Goal: Information Seeking & Learning: Find specific fact

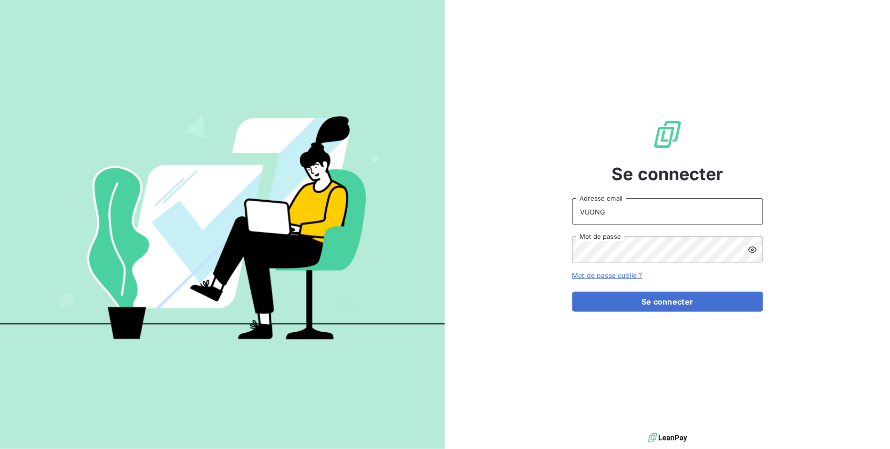
drag, startPoint x: 620, startPoint y: 208, endPoint x: 428, endPoint y: 218, distance: 192.9
click at [430, 217] on div "Se connecter VUONG Adresse email Mot de passe Mot de passe oublié ? Se connecter" at bounding box center [445, 224] width 890 height 449
type input "m"
type input "recouvrement@copytop.com"
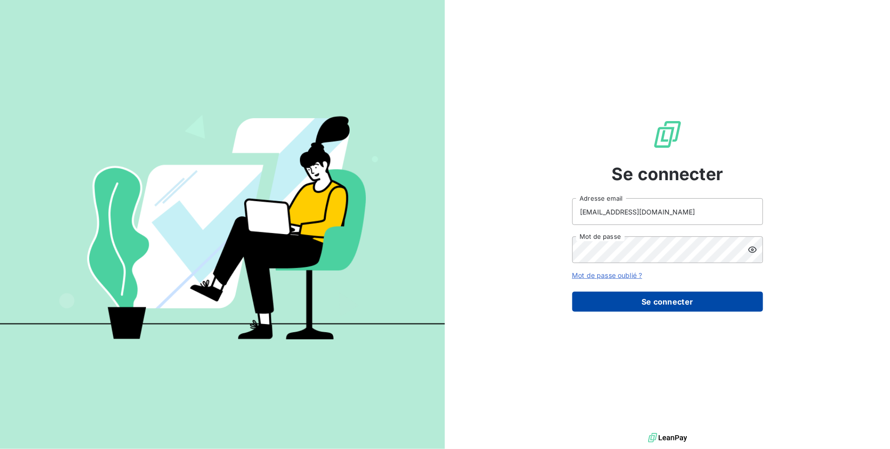
click at [655, 300] on button "Se connecter" at bounding box center [667, 302] width 191 height 20
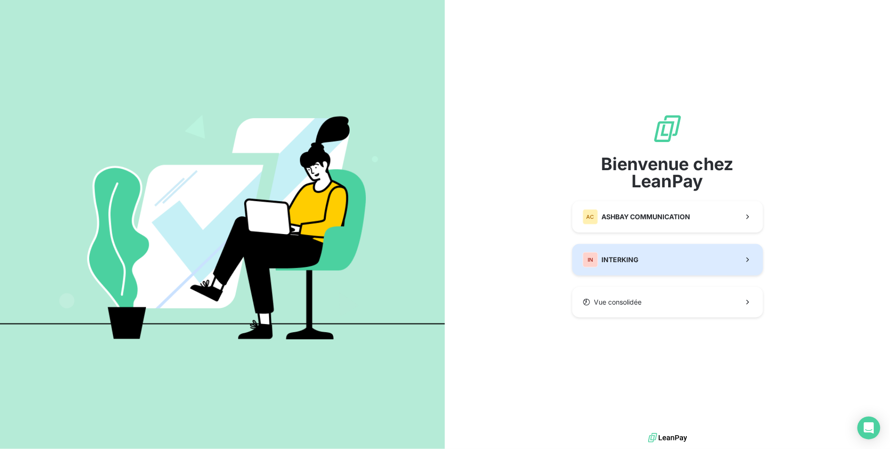
click at [654, 260] on button "IN INTERKING" at bounding box center [667, 259] width 191 height 31
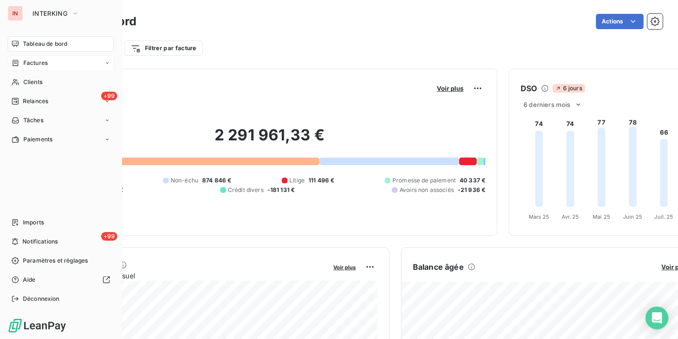
click at [33, 66] on span "Factures" at bounding box center [35, 63] width 24 height 9
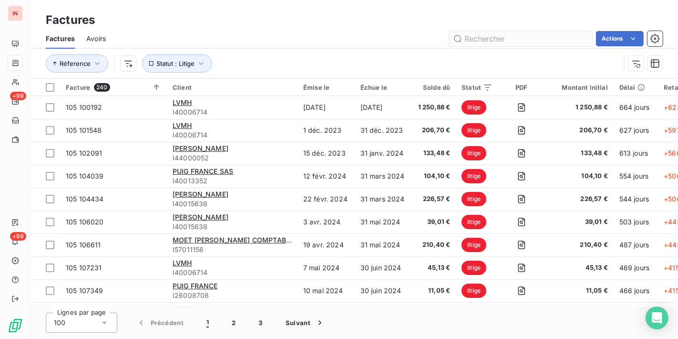
click at [483, 43] on input "text" at bounding box center [520, 38] width 143 height 15
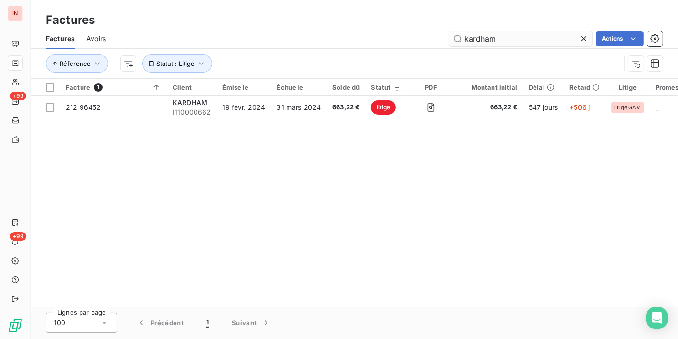
type input "kardham"
click at [607, 43] on html "IN +99 +99 Factures Factures Avoirs kardham Actions Réference Statut : Litige F…" at bounding box center [339, 169] width 678 height 339
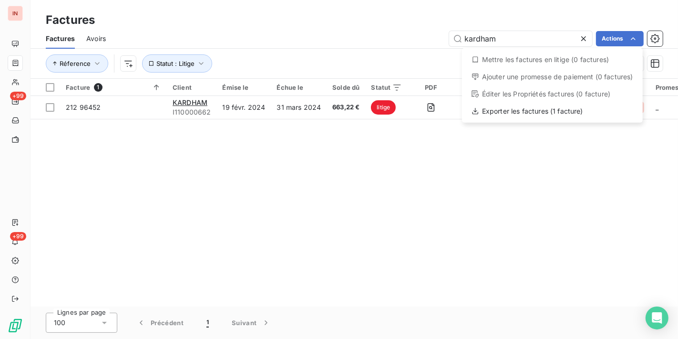
click at [343, 41] on html "IN +99 +99 Factures Factures Avoirs kardham Actions Mettre les factures en liti…" at bounding box center [339, 169] width 678 height 339
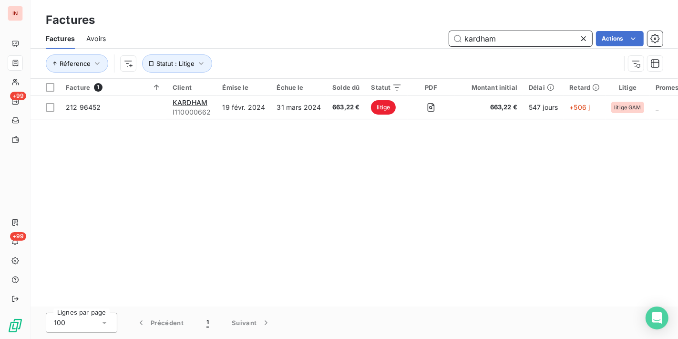
click at [504, 37] on input "kardham" at bounding box center [520, 38] width 143 height 15
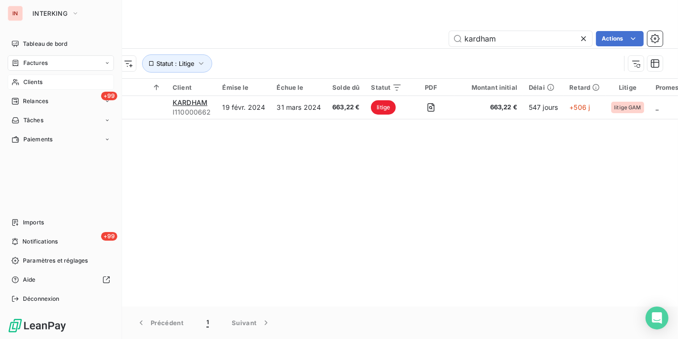
click at [31, 78] on span "Clients" at bounding box center [32, 82] width 19 height 9
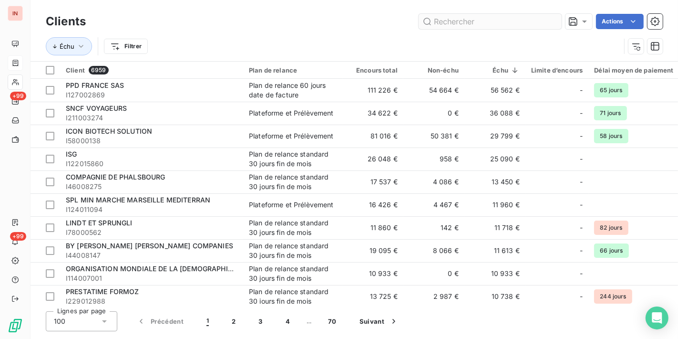
click at [452, 20] on input "text" at bounding box center [490, 21] width 143 height 15
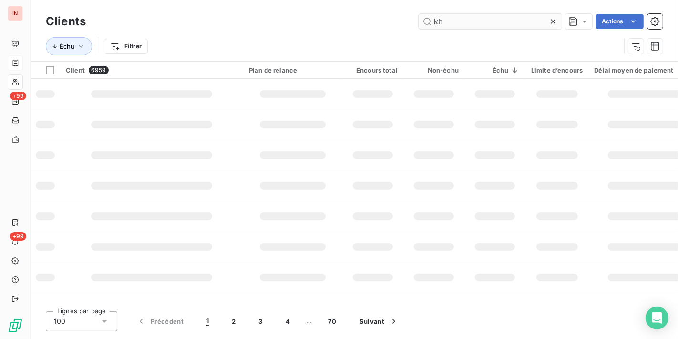
type input "kh"
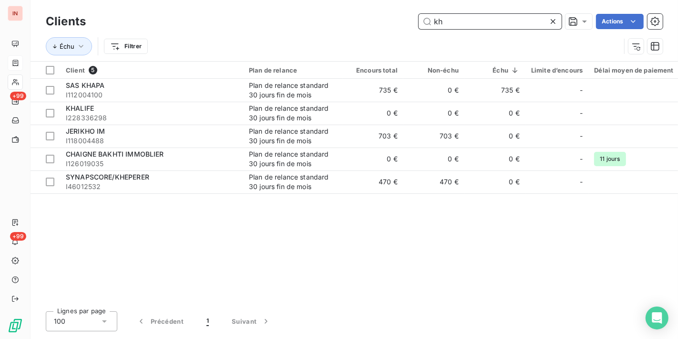
click at [453, 21] on input "kh" at bounding box center [490, 21] width 143 height 15
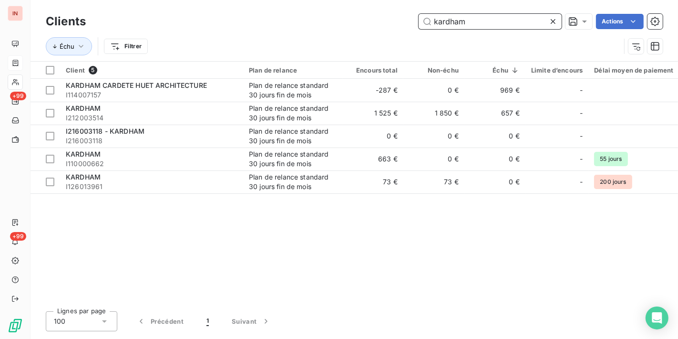
type input "kardham"
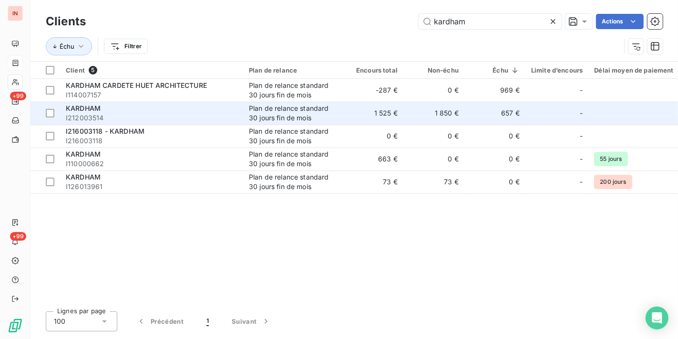
click at [280, 112] on div "Plan de relance standard 30 jours fin de mois" at bounding box center [293, 112] width 88 height 19
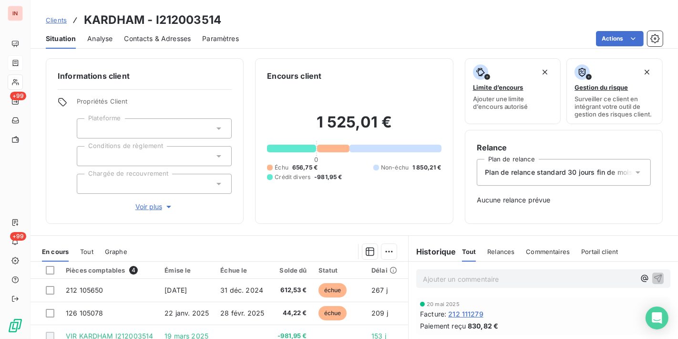
scroll to position [123, 0]
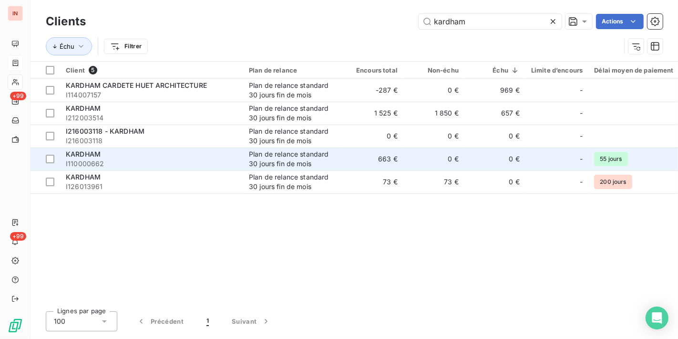
click at [117, 160] on span "I110000662" at bounding box center [152, 164] width 172 height 10
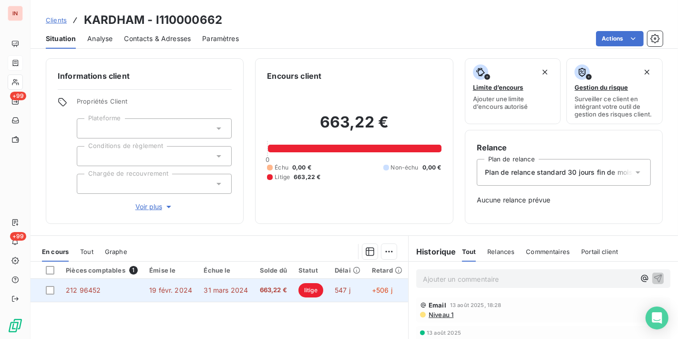
click at [312, 289] on span "litige" at bounding box center [310, 290] width 25 height 14
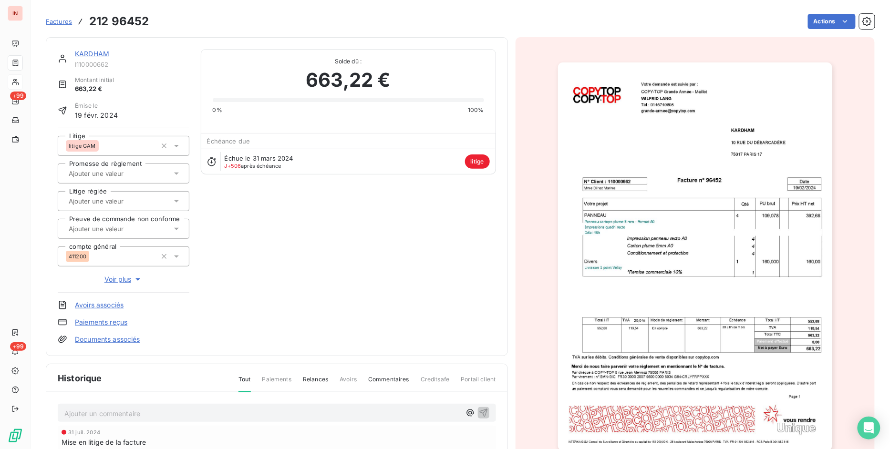
scroll to position [1, 0]
drag, startPoint x: 91, startPoint y: 21, endPoint x: 149, endPoint y: 21, distance: 58.2
click at [149, 21] on div "Factures 212 96452 Actions" at bounding box center [460, 21] width 829 height 20
copy h3 "212 96452"
